Goal: Information Seeking & Learning: Learn about a topic

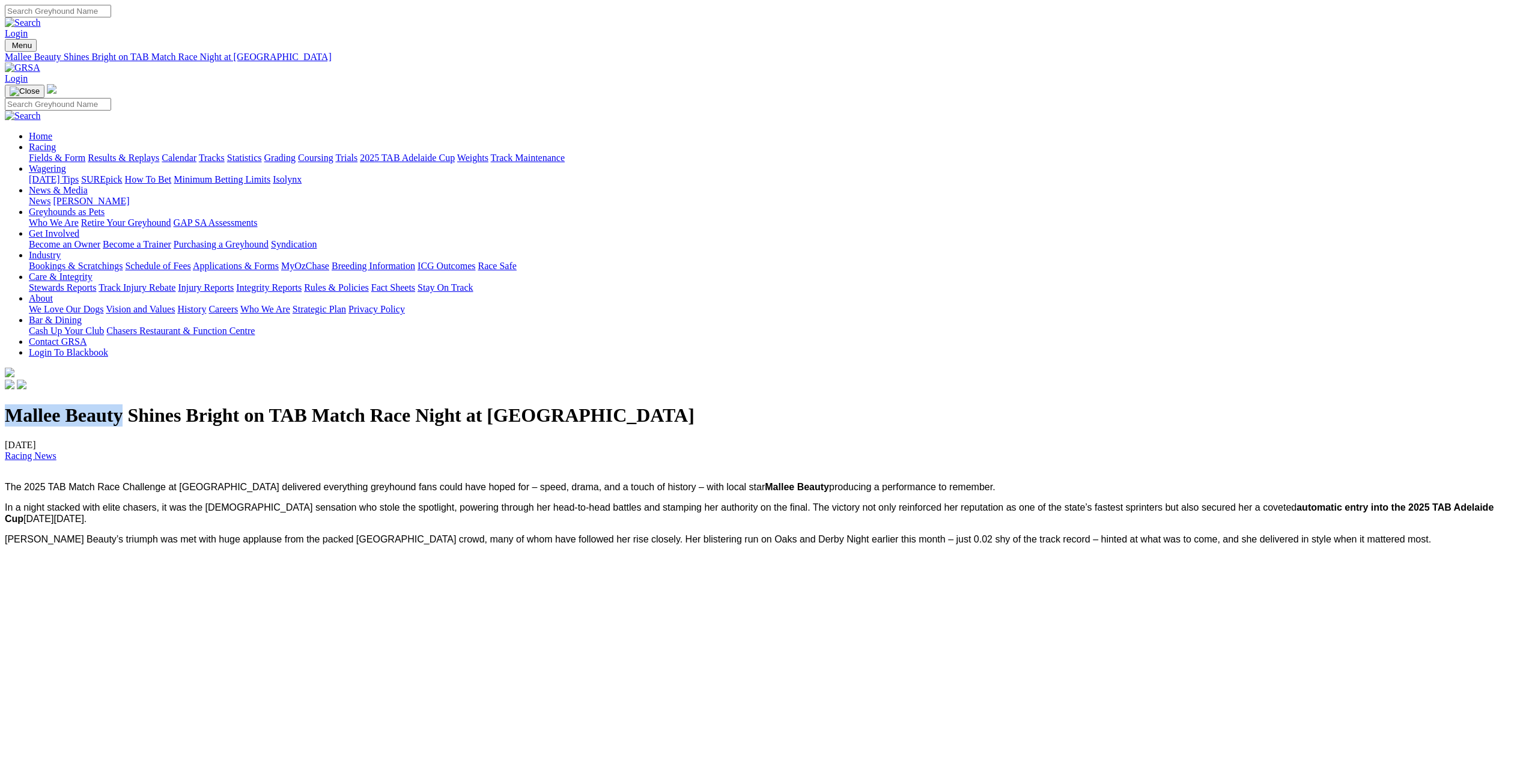
drag, startPoint x: 509, startPoint y: 444, endPoint x: 369, endPoint y: 434, distance: 140.4
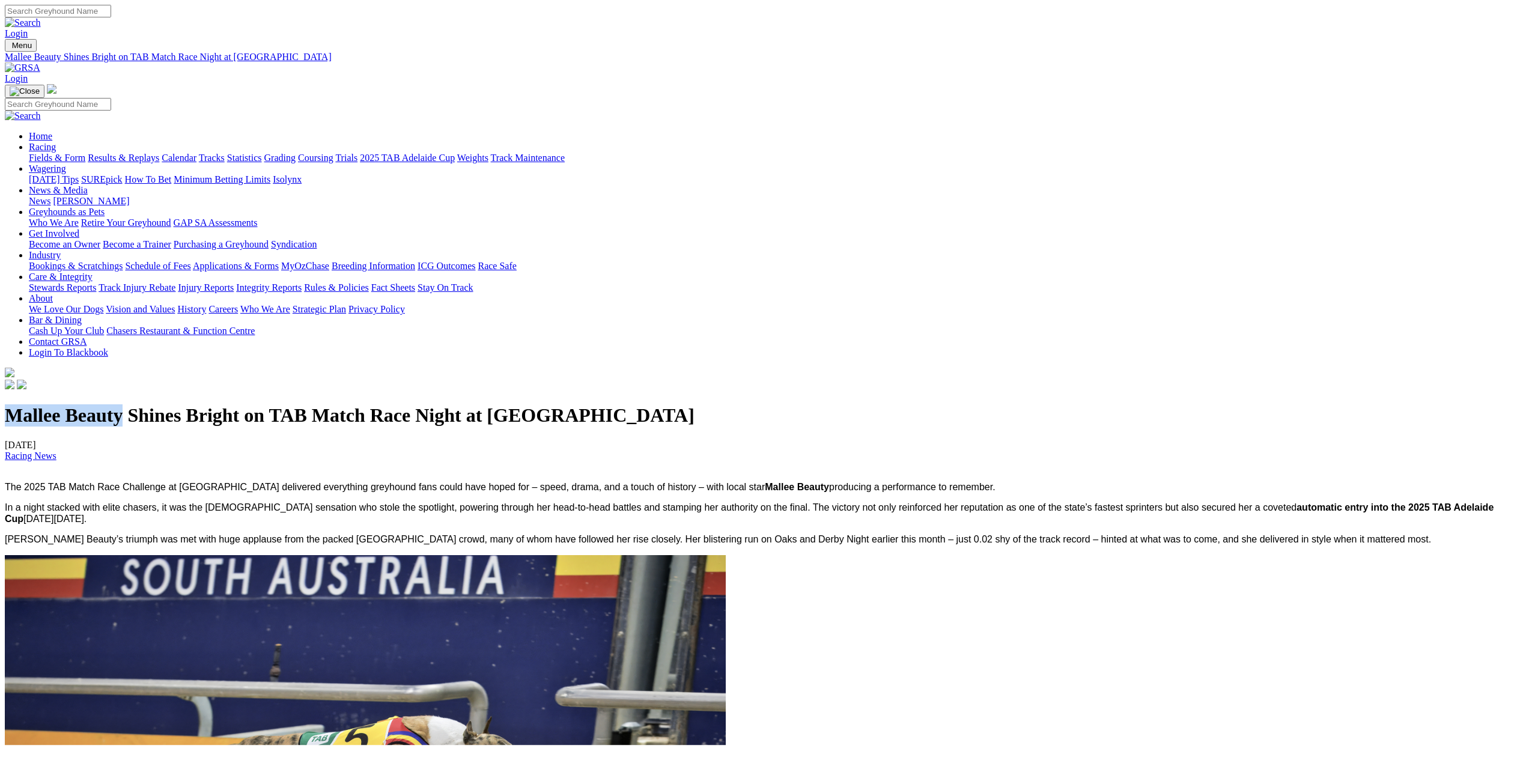
click at [369, 434] on div "Mallee Beauty Shines Bright on TAB Match Race Night at Angle Park 26/09/2025 Ra…" at bounding box center [764, 762] width 1519 height 716
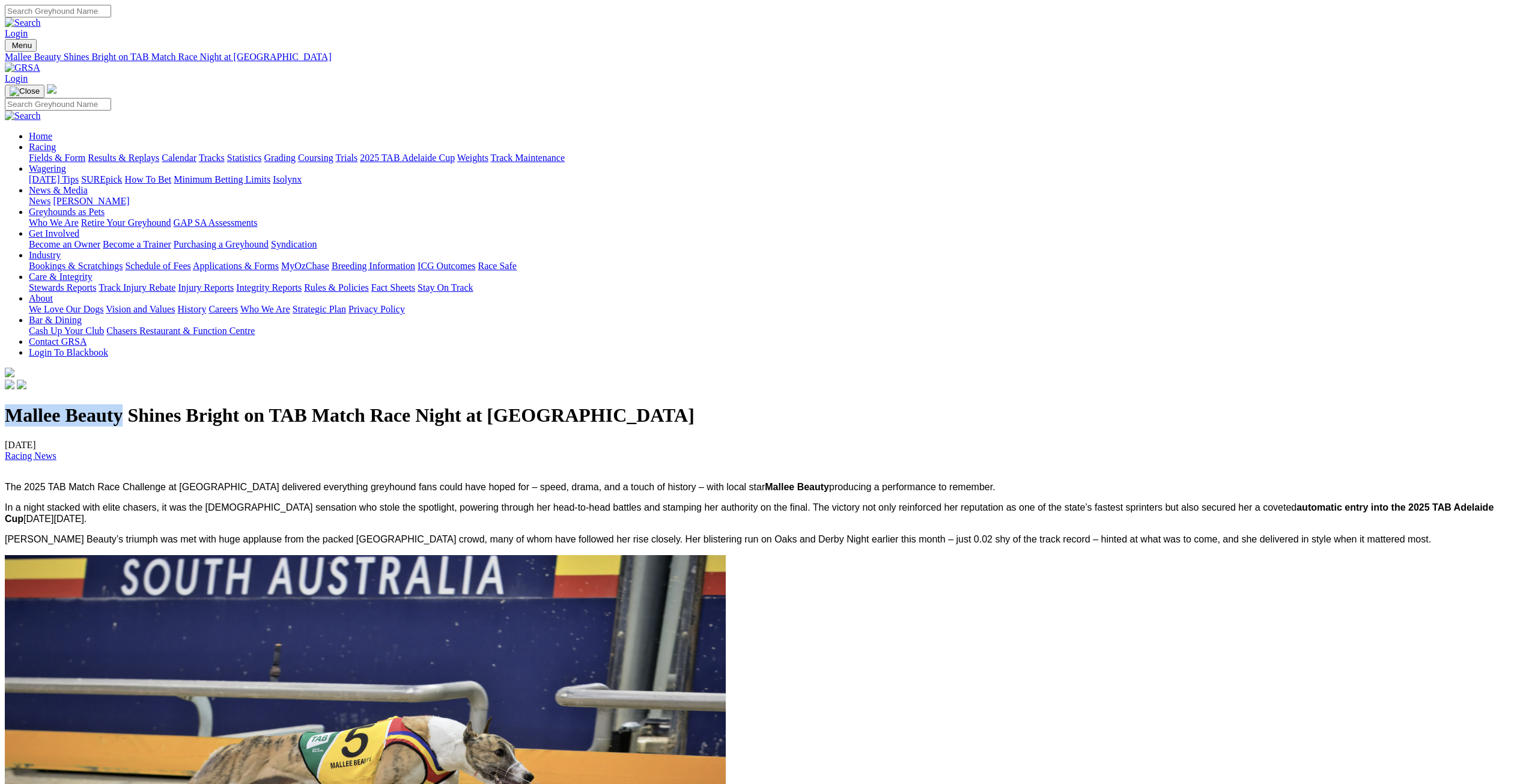
copy h1 "Mallee Beauty"
click at [111, 17] on input "Search" at bounding box center [58, 11] width 106 height 12
paste input "Mallee Beauty"
type input "Mallee Beauty"
click at [29, 228] on link "Get Involved" at bounding box center [54, 233] width 51 height 10
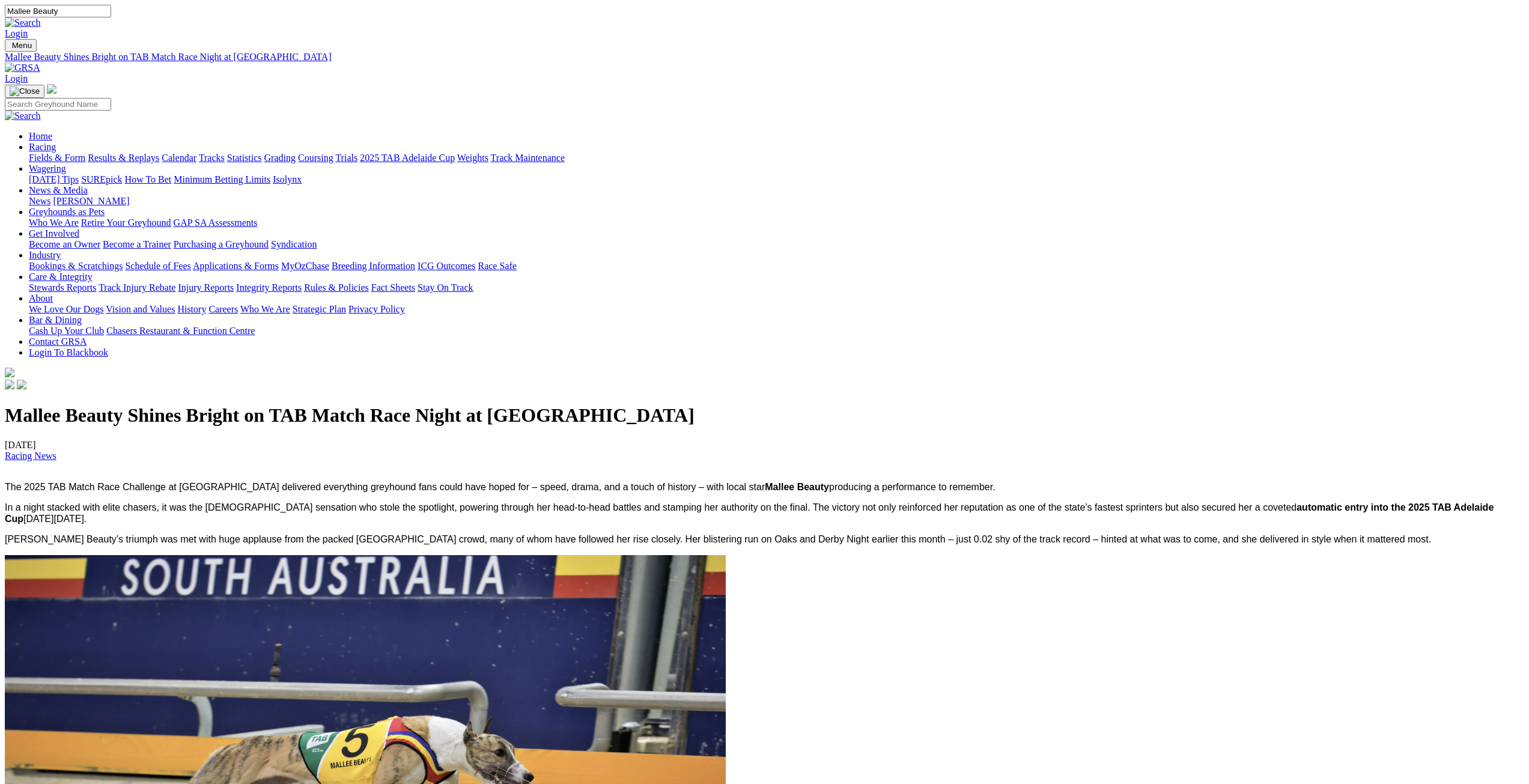
click at [41, 17] on img at bounding box center [23, 22] width 36 height 11
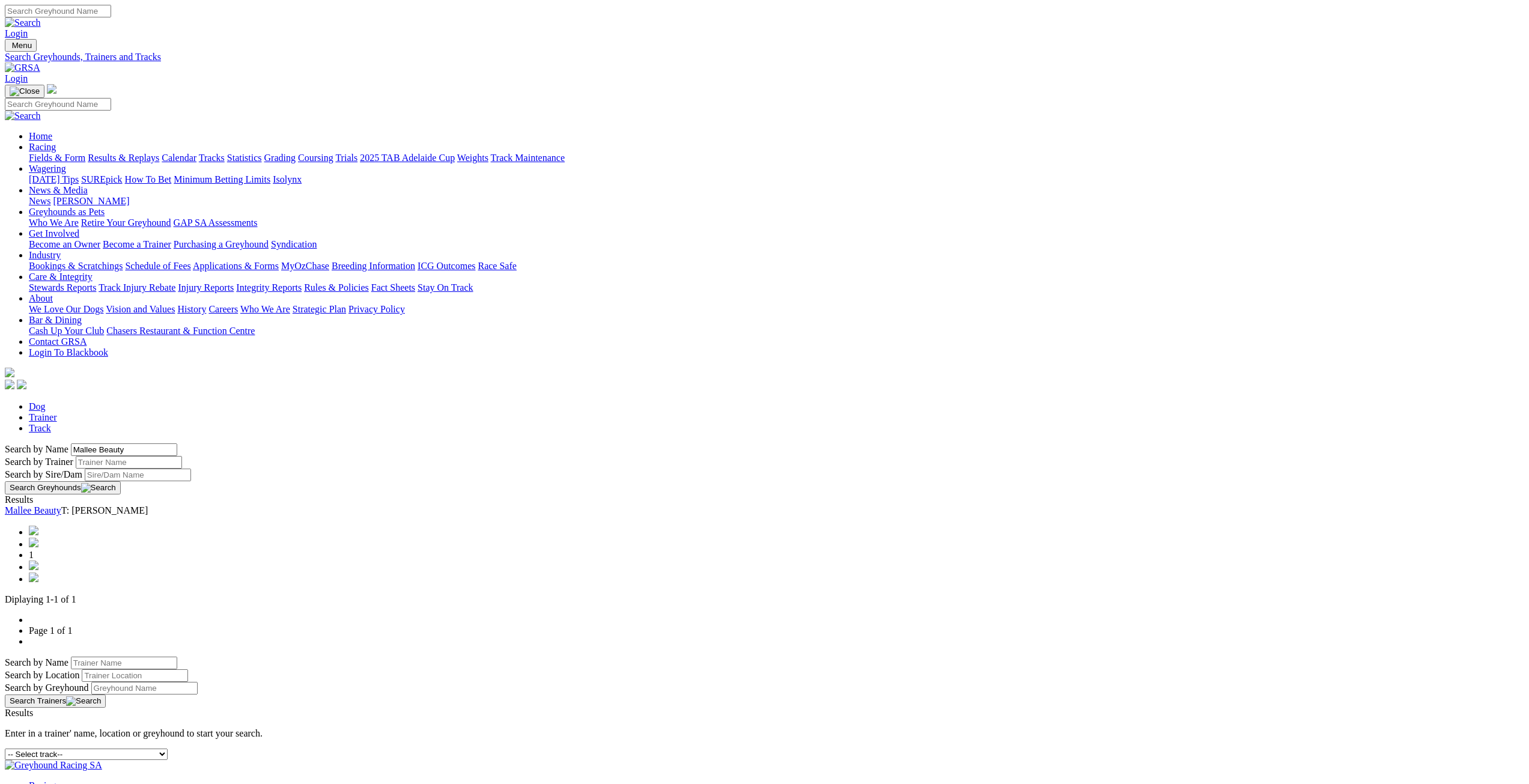
click at [61, 505] on link "Mallee Beauty" at bounding box center [33, 510] width 56 height 10
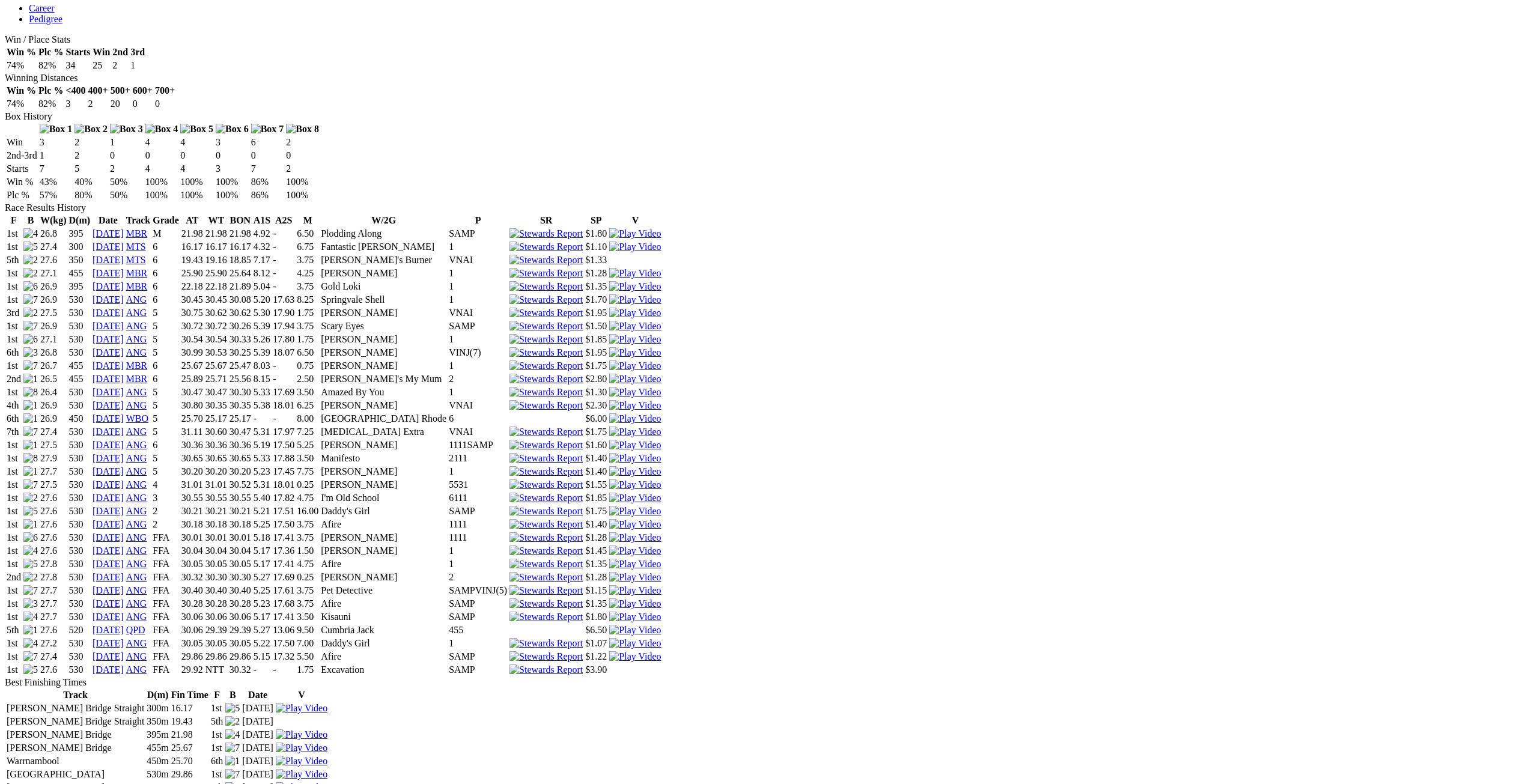
scroll to position [660, 0]
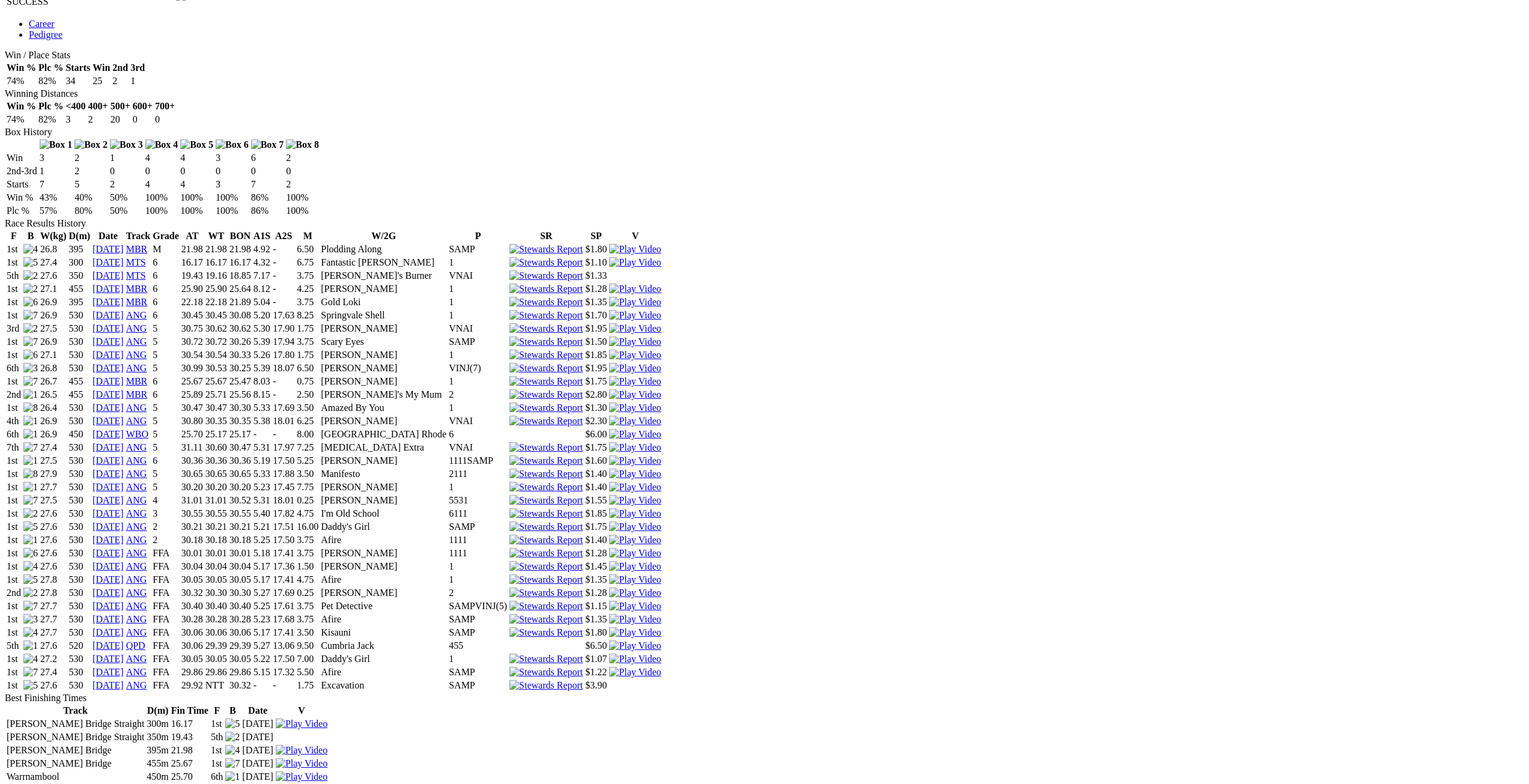
click at [124, 680] on link "25 Sep 25" at bounding box center [108, 685] width 31 height 10
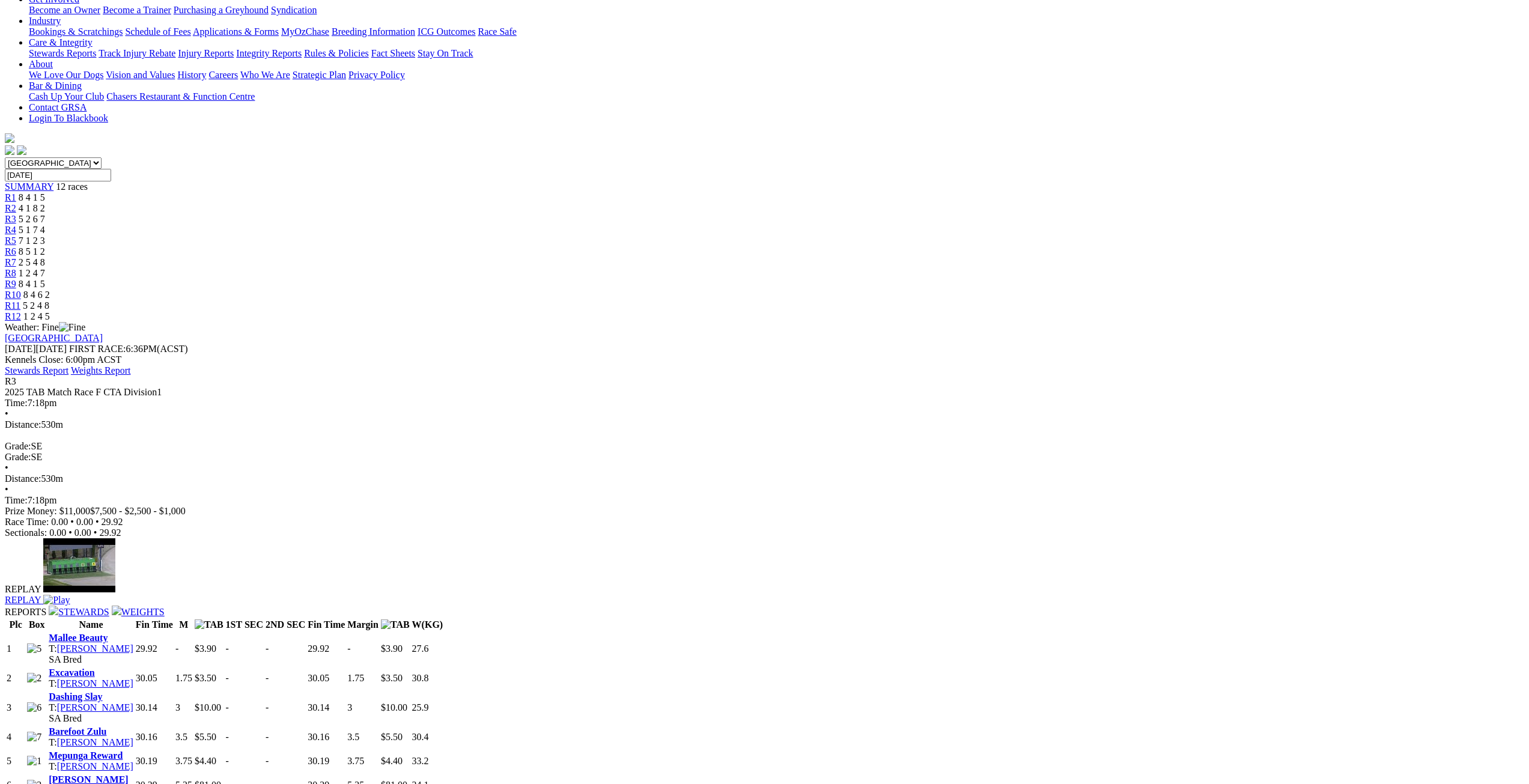
scroll to position [241, 0]
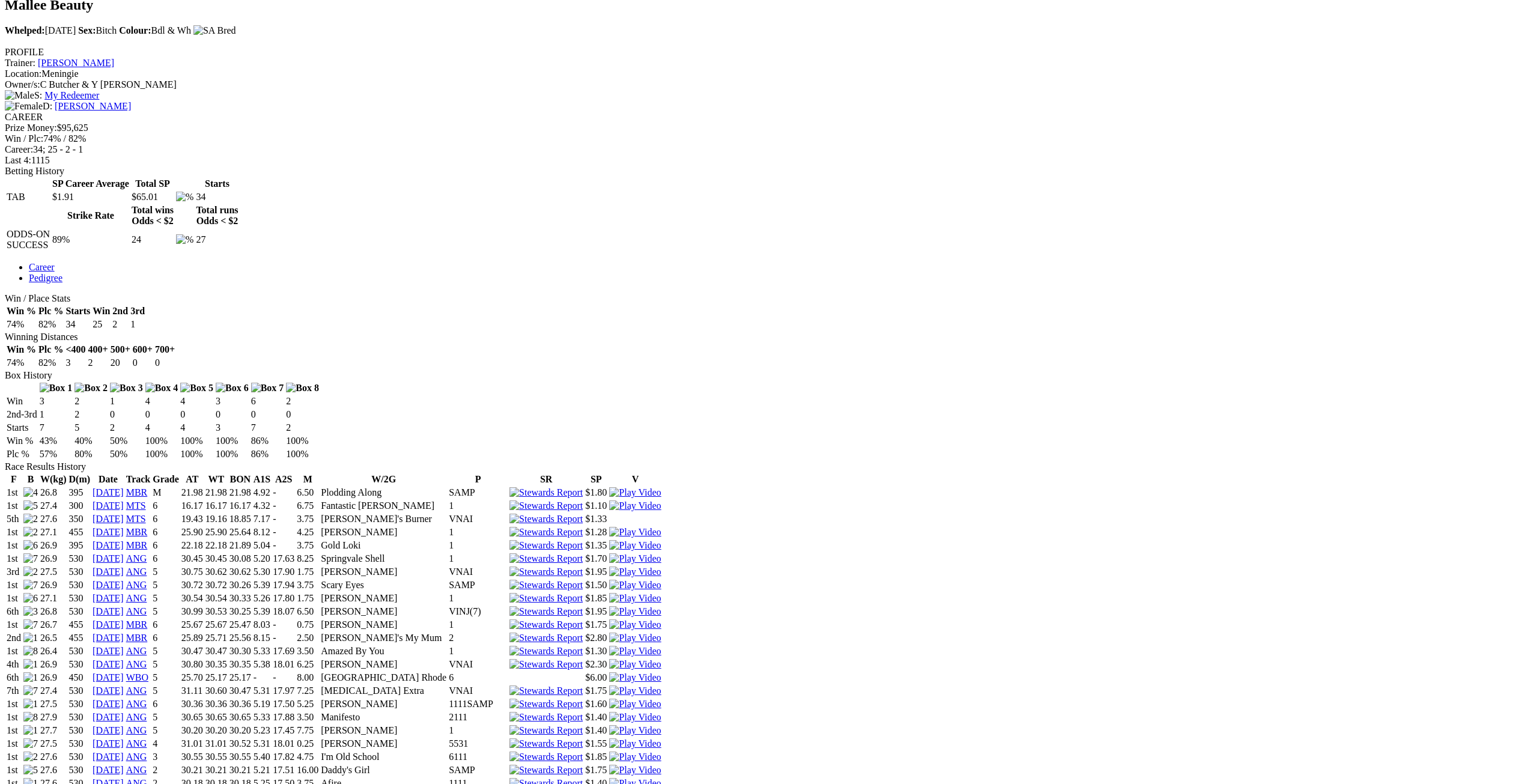
scroll to position [421, 0]
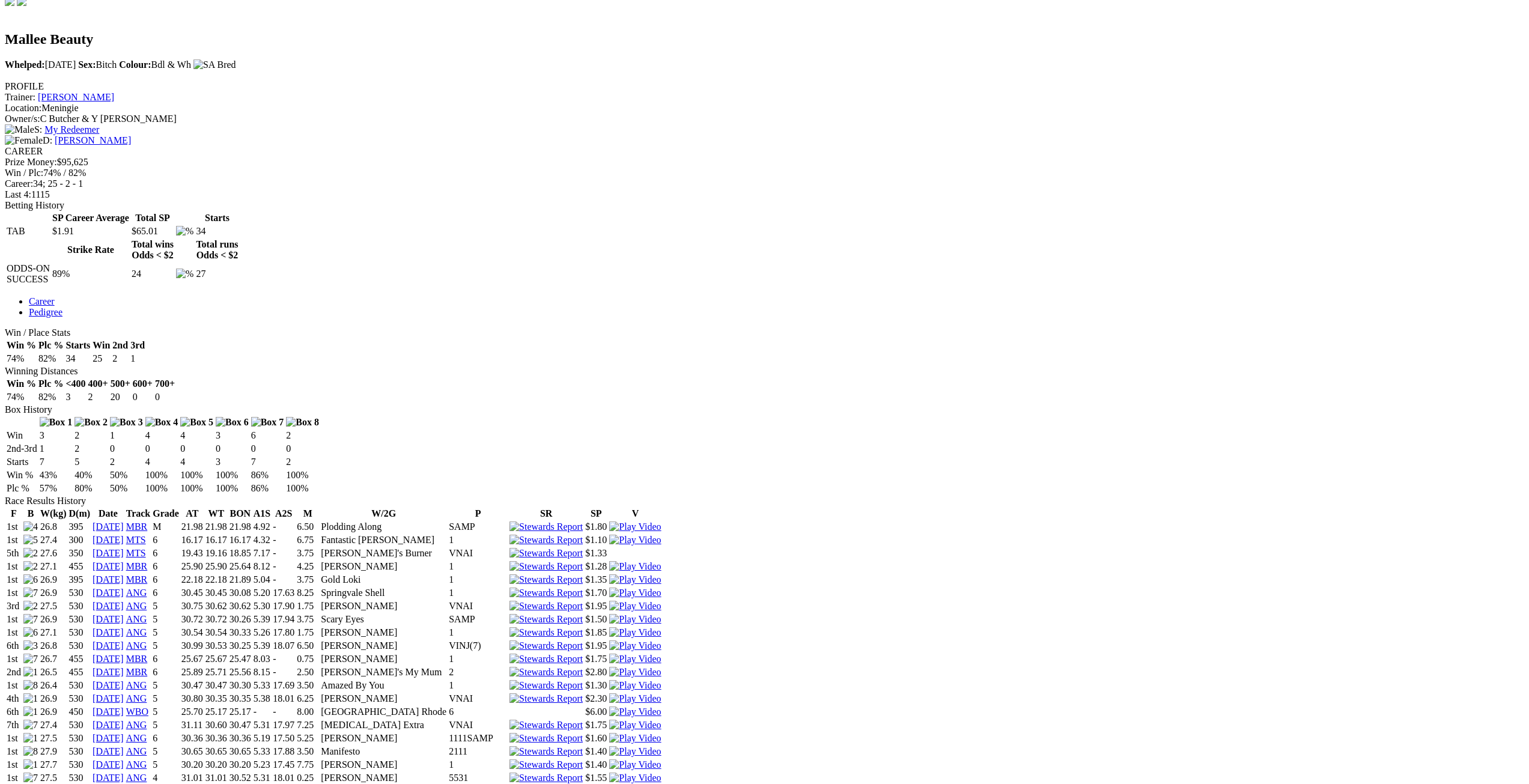
scroll to position [600, 0]
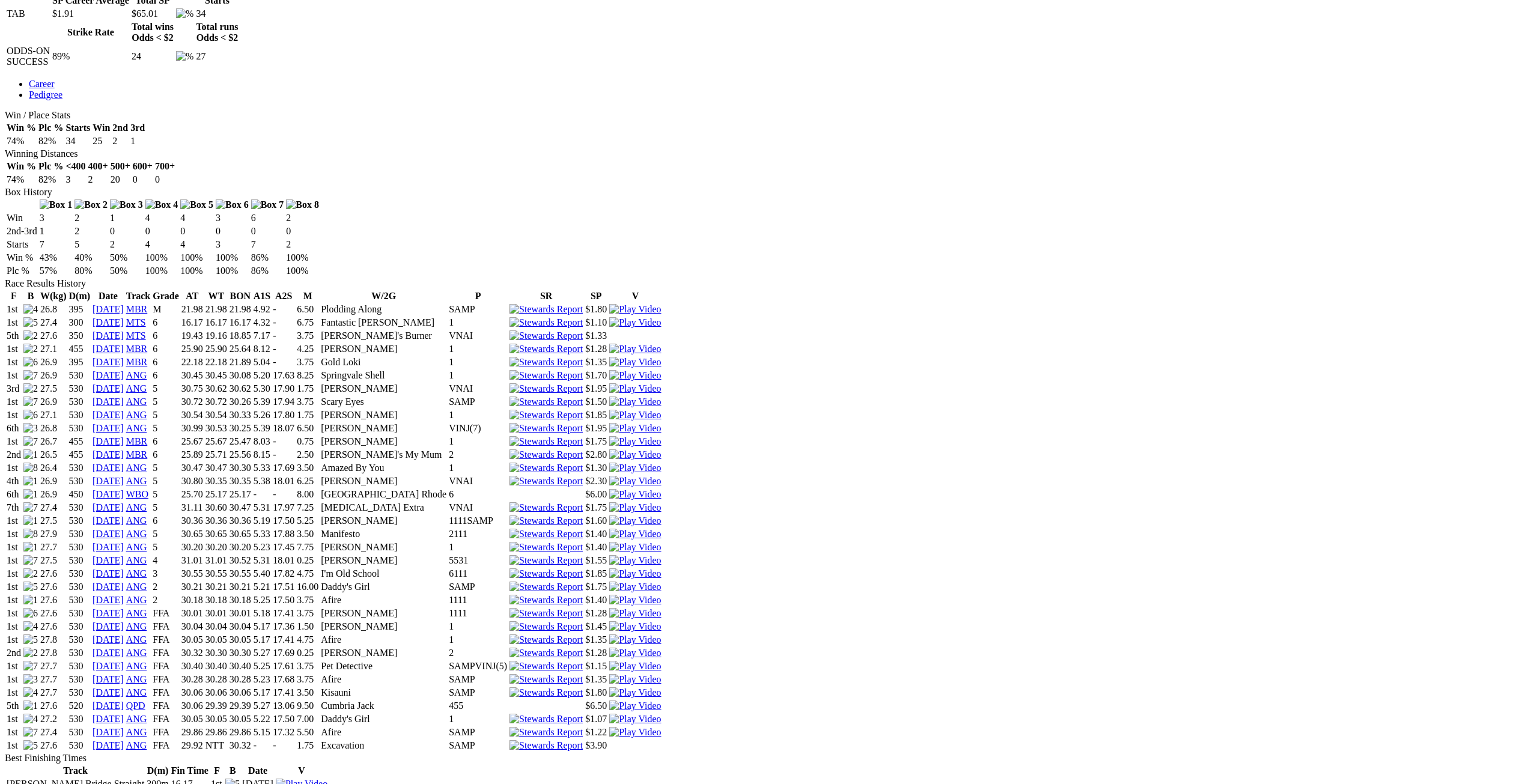
click at [124, 647] on link "[DATE]" at bounding box center [108, 652] width 31 height 10
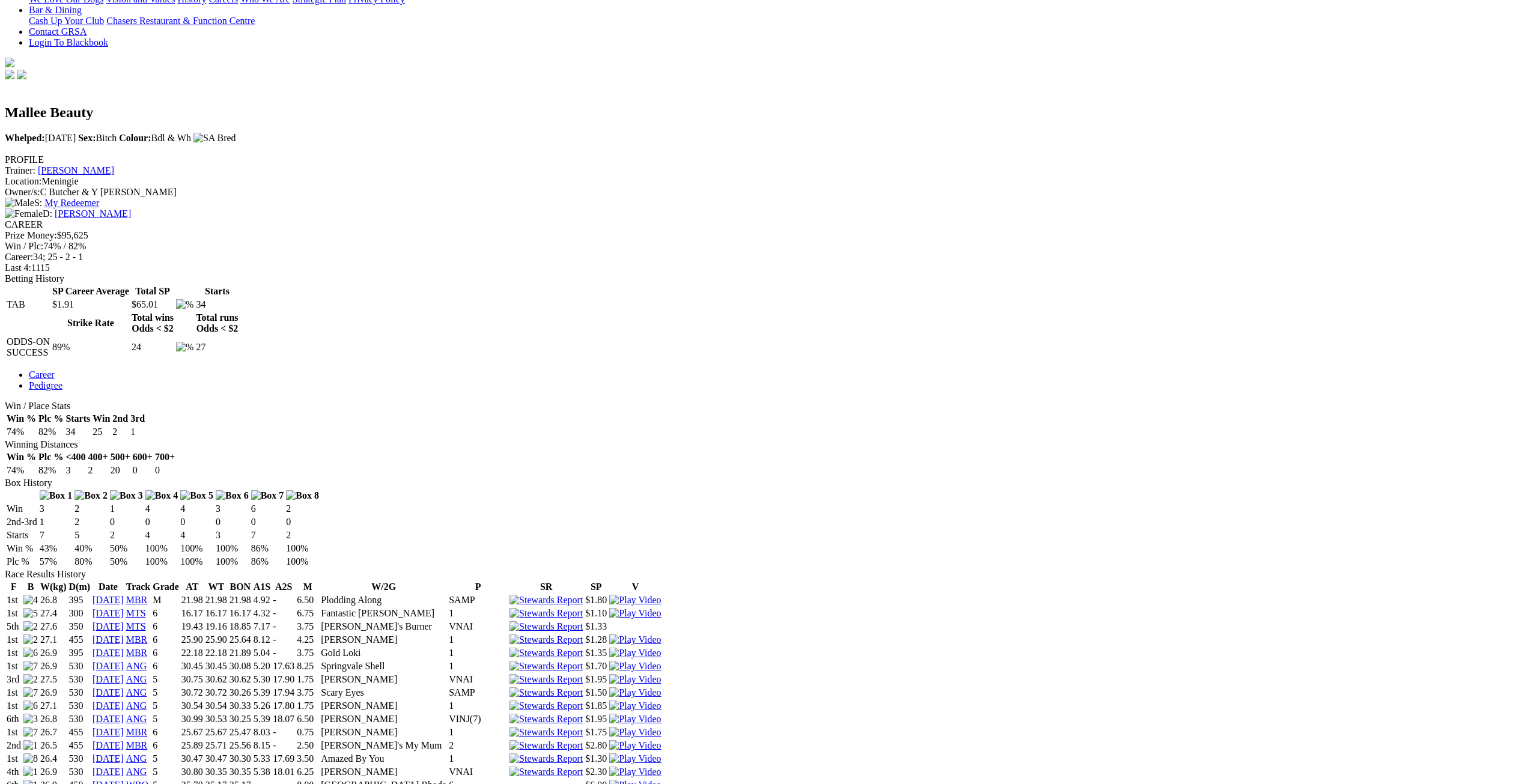
scroll to position [301, 0]
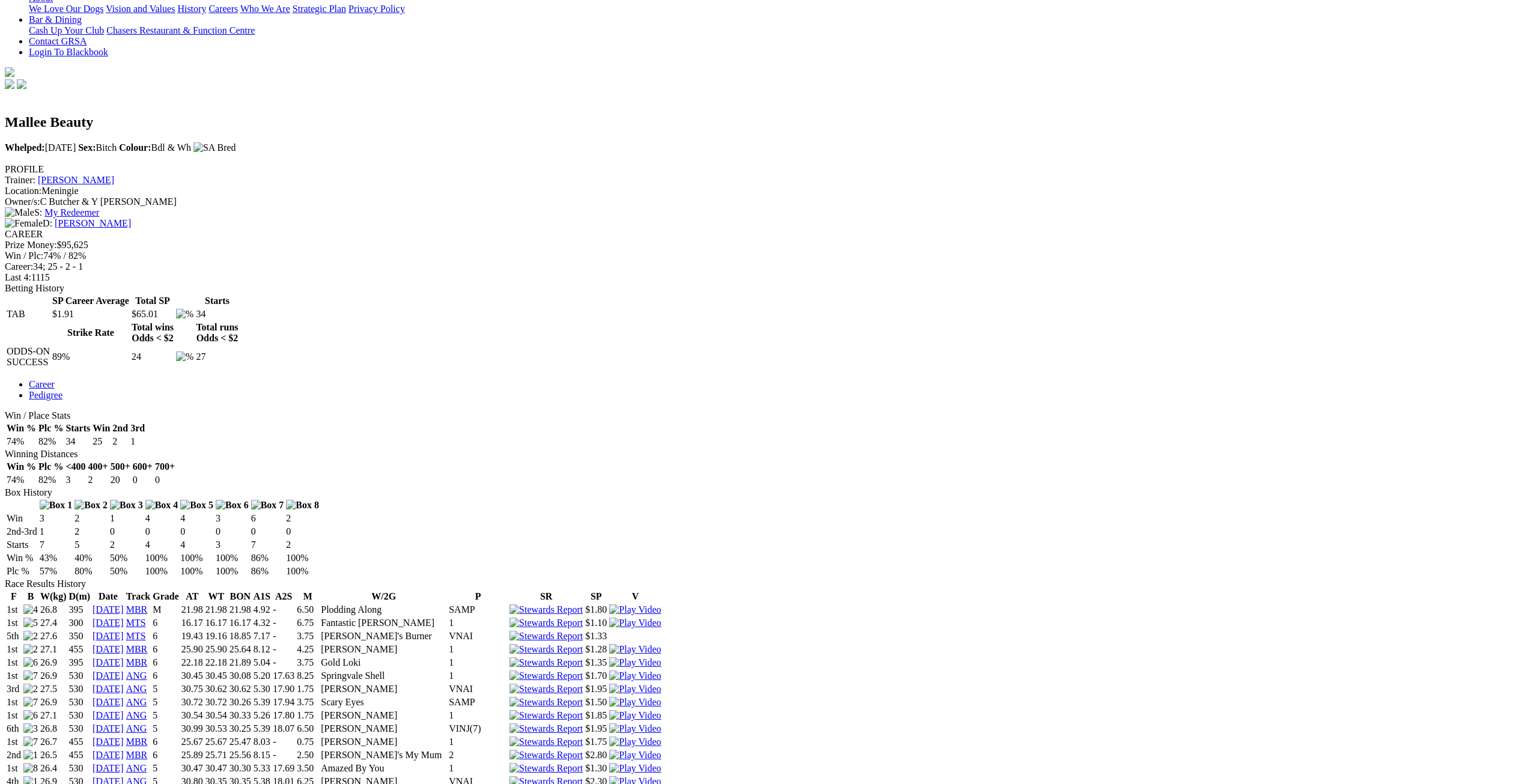
click at [124, 604] on link "[DATE]" at bounding box center [108, 609] width 31 height 10
